Goal: Check status: Check status

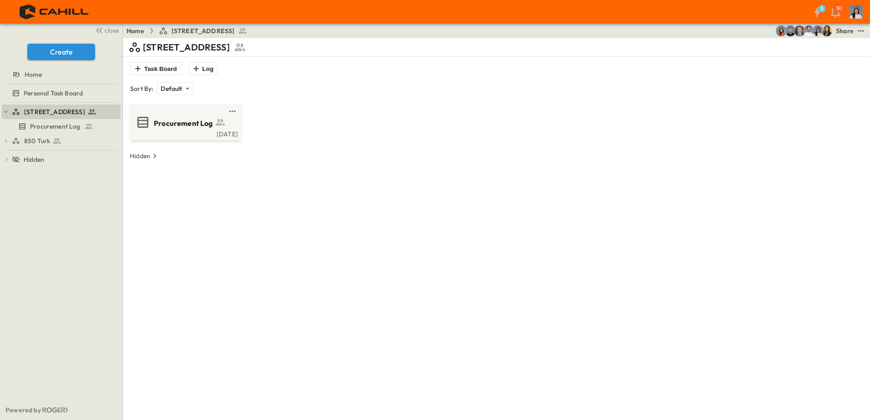
click at [43, 145] on span "850 Turk" at bounding box center [37, 140] width 26 height 9
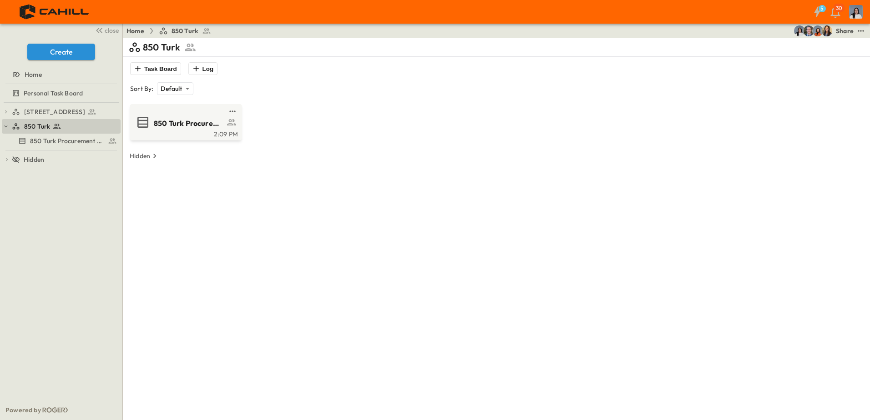
click at [66, 139] on span "850 Turk Procurement Log" at bounding box center [67, 140] width 74 height 9
